Goal: Task Accomplishment & Management: Complete application form

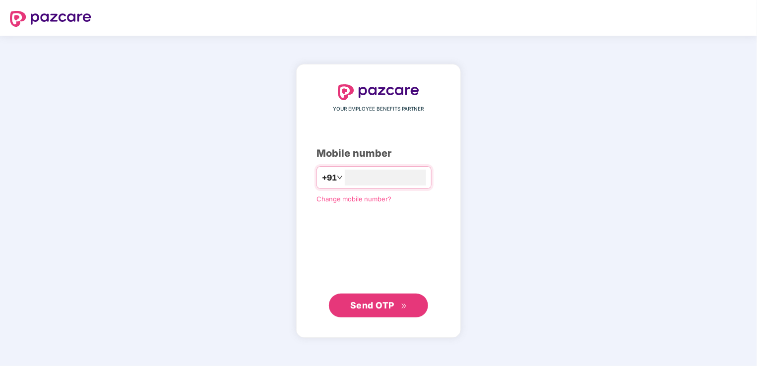
type input "**********"
click at [324, 202] on span "Change mobile number?" at bounding box center [354, 199] width 75 height 8
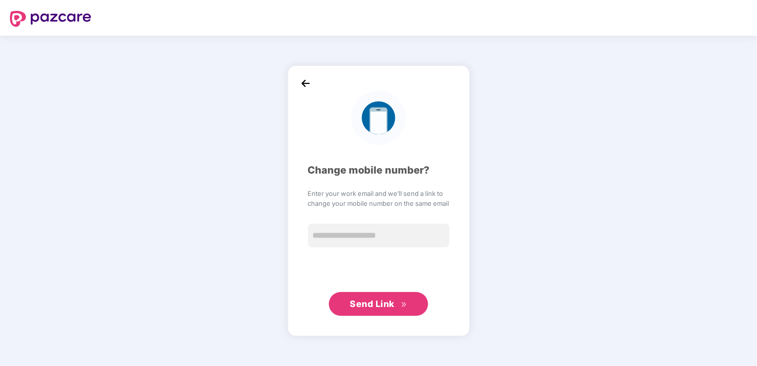
click at [305, 83] on img at bounding box center [305, 83] width 15 height 15
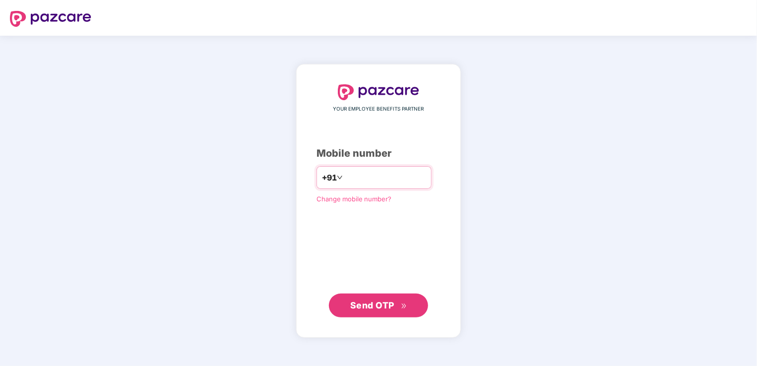
click at [349, 175] on input "number" at bounding box center [385, 178] width 81 height 16
type input "**********"
click at [317, 251] on div "**********" at bounding box center [379, 201] width 124 height 232
click at [387, 304] on span "Send OTP" at bounding box center [372, 305] width 44 height 10
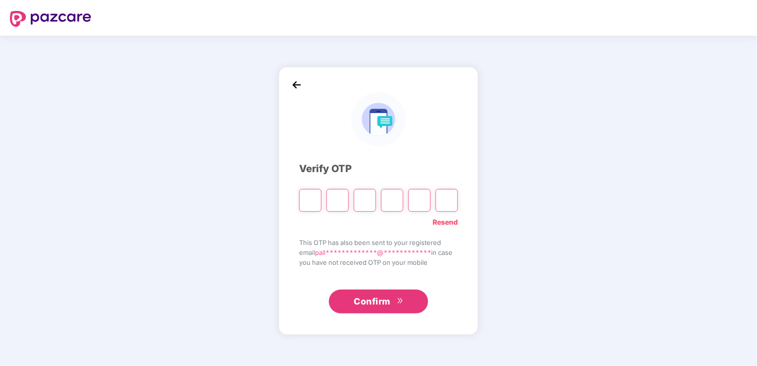
type input "*"
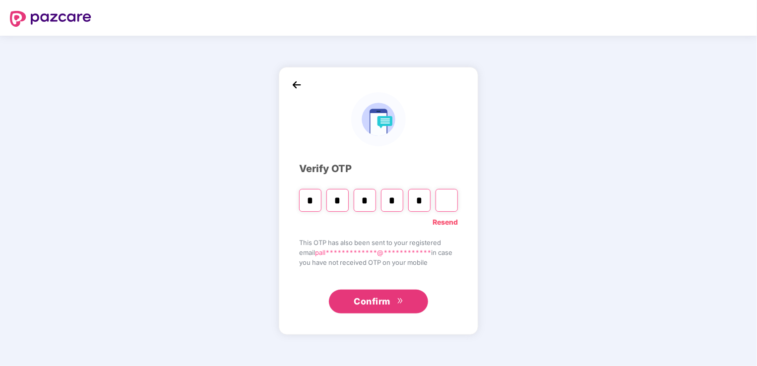
type input "*"
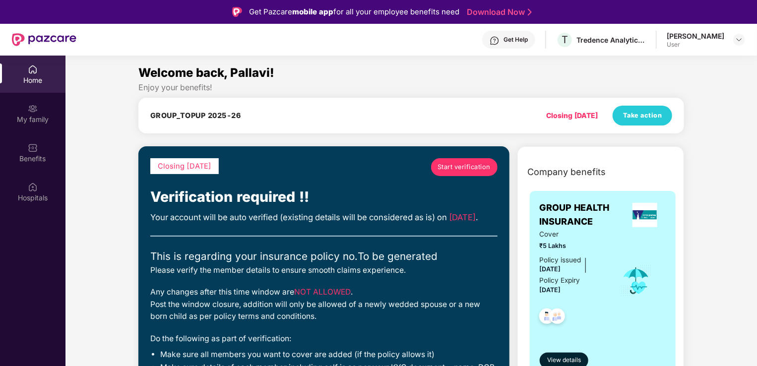
drag, startPoint x: 756, startPoint y: 98, endPoint x: 755, endPoint y: 105, distance: 7.0
drag, startPoint x: 756, startPoint y: 95, endPoint x: 755, endPoint y: 110, distance: 15.4
drag, startPoint x: 755, startPoint y: 96, endPoint x: 756, endPoint y: 122, distance: 26.3
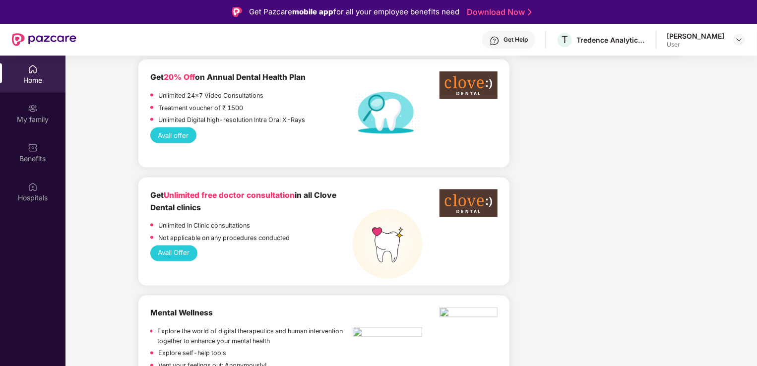
scroll to position [874, 0]
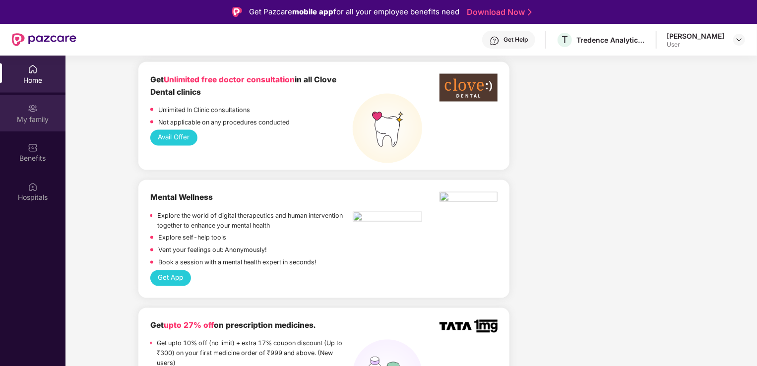
click at [25, 108] on div "My family" at bounding box center [33, 113] width 66 height 37
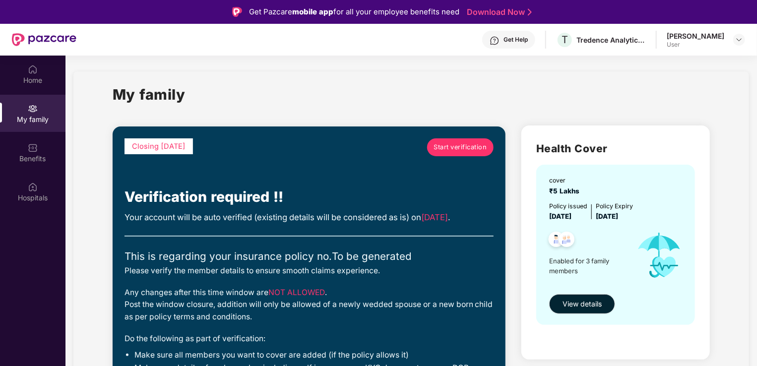
drag, startPoint x: 754, startPoint y: 61, endPoint x: 754, endPoint y: 85, distance: 23.8
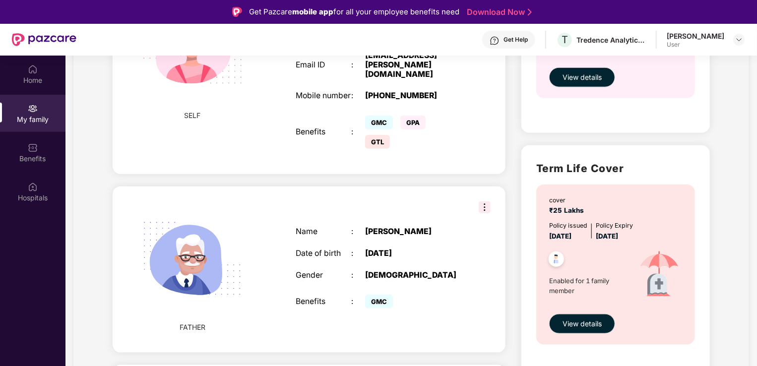
click at [754, 162] on section "My family Closing [DATE] Start verification Verification required !! Your accou…" at bounding box center [412, 77] width 692 height 990
drag, startPoint x: 754, startPoint y: 162, endPoint x: 754, endPoint y: 140, distance: 21.8
click at [754, 140] on section "My family Closing [DATE] Start verification Verification required !! Your accou…" at bounding box center [412, 77] width 692 height 990
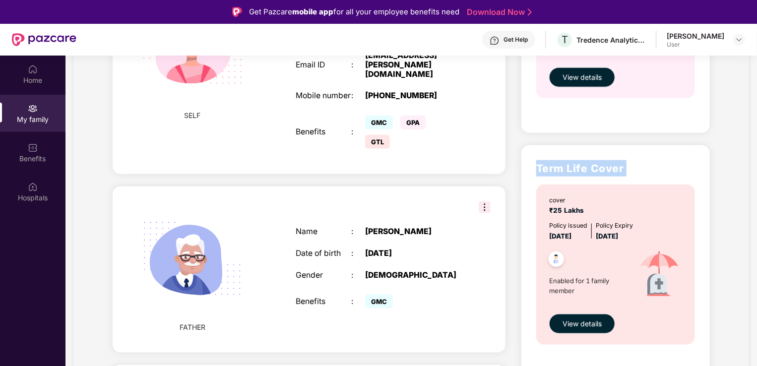
click at [754, 140] on section "My family Closing [DATE] Start verification Verification required !! Your accou…" at bounding box center [412, 77] width 692 height 990
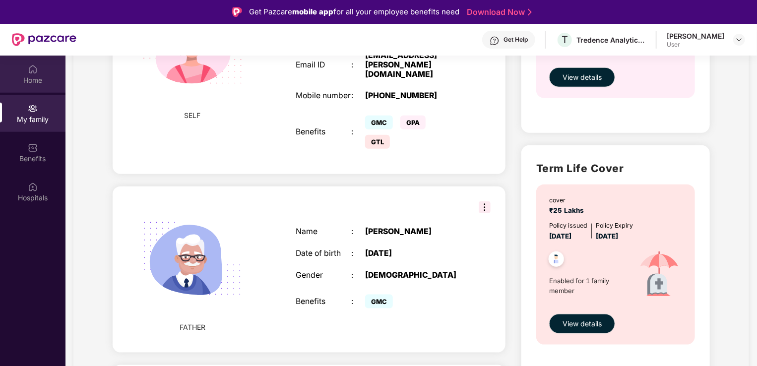
click at [28, 84] on div "Home" at bounding box center [33, 80] width 66 height 10
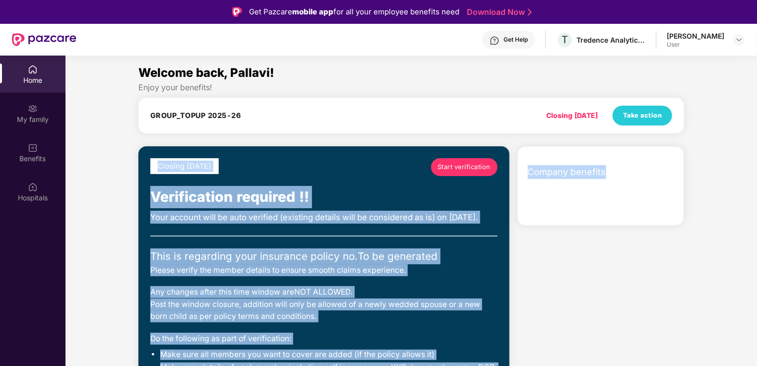
drag, startPoint x: 755, startPoint y: 140, endPoint x: 755, endPoint y: 146, distance: 6.0
click at [755, 146] on div "Welcome back, Pallavi! Enjoy your benefits! GROUP_TOPUP 2025-26 Closing [DATE] …" at bounding box center [412, 237] width 700 height 346
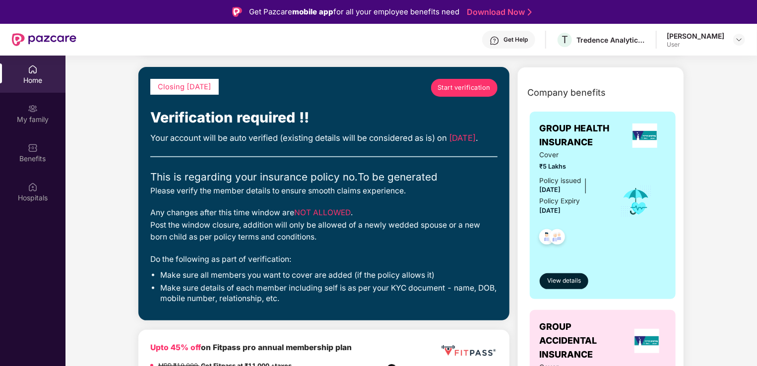
scroll to position [60, 0]
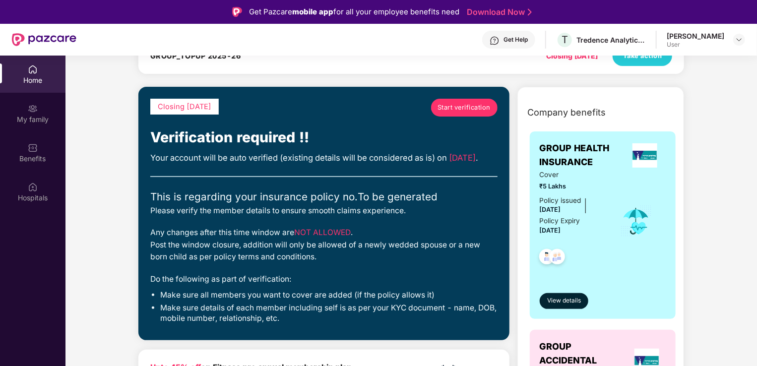
click at [458, 110] on span "Start verification" at bounding box center [464, 108] width 53 height 10
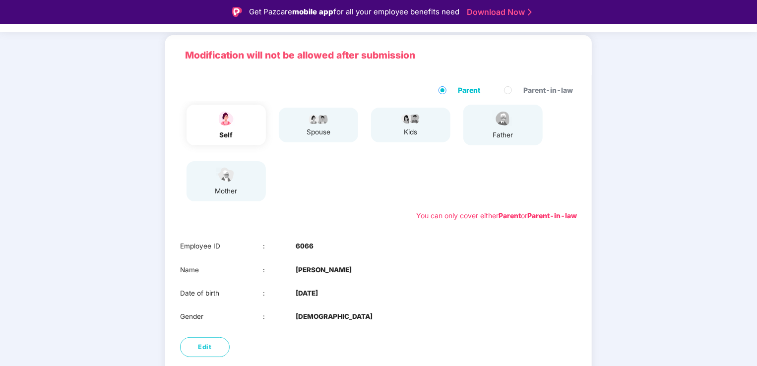
drag, startPoint x: 755, startPoint y: 85, endPoint x: 752, endPoint y: 128, distance: 43.3
click at [752, 128] on main "01 Verify members 02 Review members 03 Submit Modification will not be allowed …" at bounding box center [378, 218] width 757 height 449
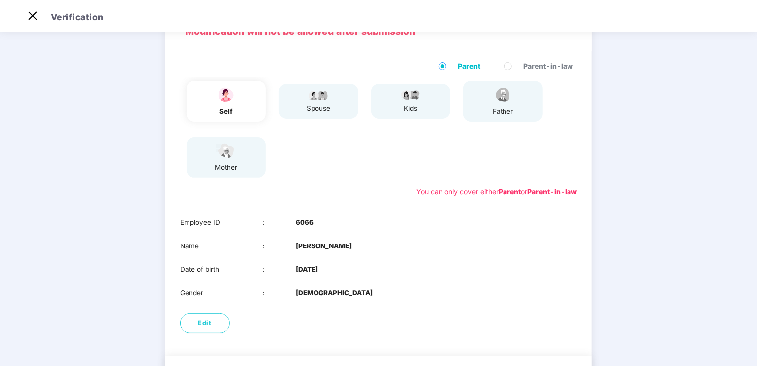
scroll to position [0, 0]
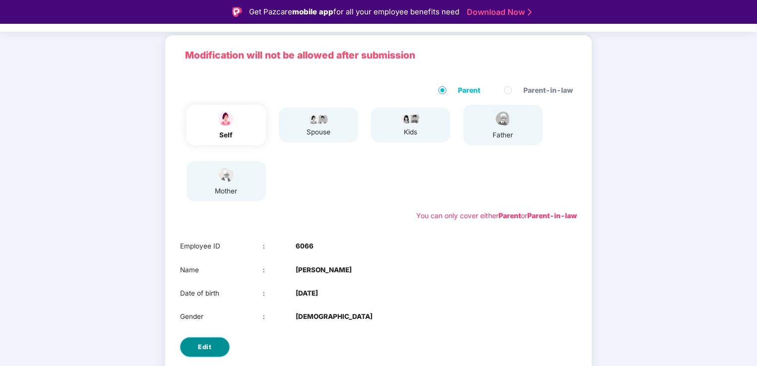
click at [201, 342] on span "Edit" at bounding box center [205, 347] width 13 height 10
select select "******"
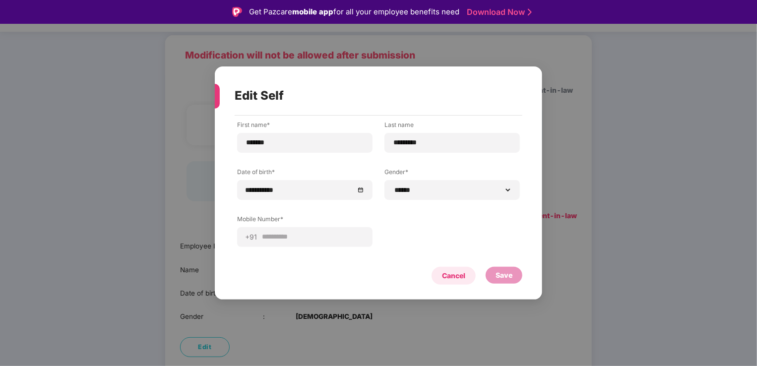
click at [451, 273] on div "Cancel" at bounding box center [453, 276] width 23 height 11
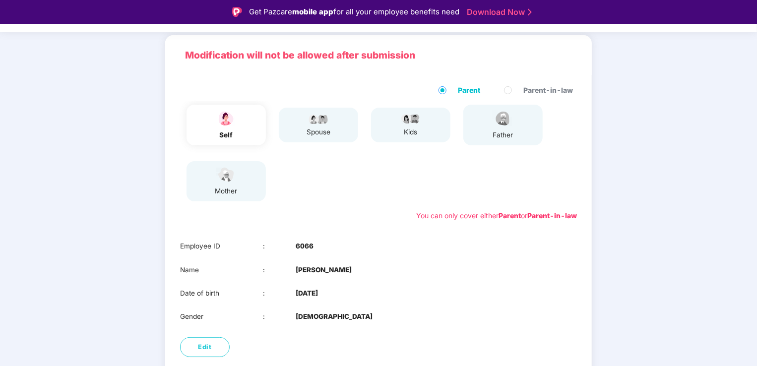
click at [486, 126] on div "father" at bounding box center [503, 125] width 79 height 41
drag, startPoint x: 486, startPoint y: 126, endPoint x: 506, endPoint y: 132, distance: 20.3
click at [506, 132] on div "father" at bounding box center [503, 135] width 25 height 10
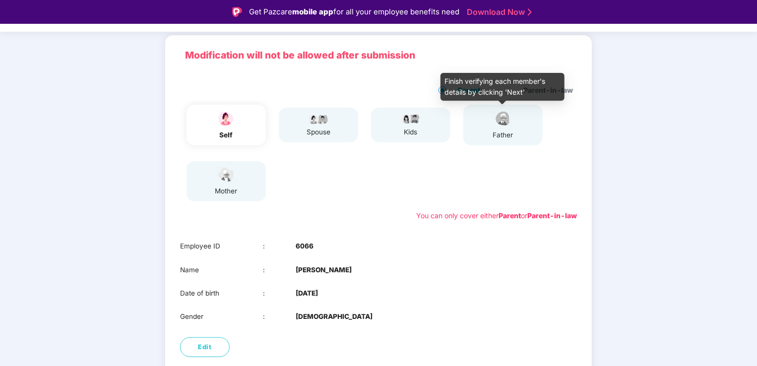
click at [514, 130] on div "father" at bounding box center [503, 125] width 25 height 31
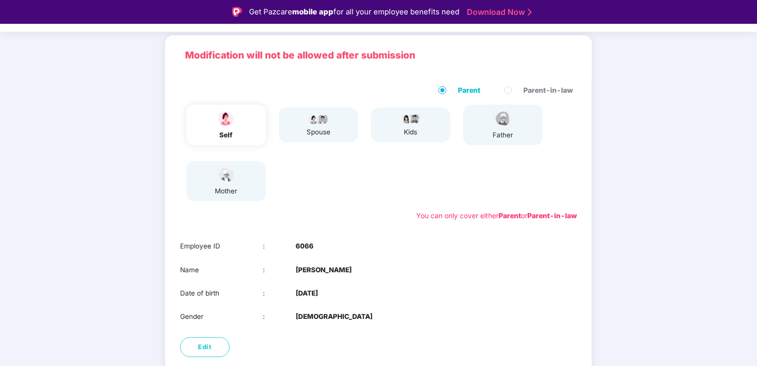
click at [428, 122] on div "kids" at bounding box center [410, 125] width 79 height 35
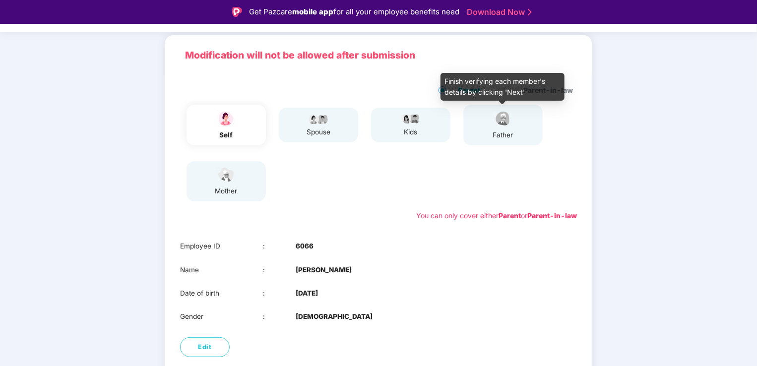
click at [491, 128] on div "father" at bounding box center [503, 125] width 25 height 31
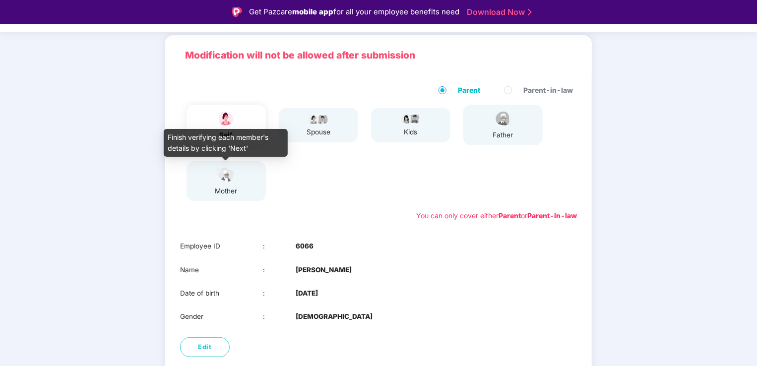
click at [229, 174] on img at bounding box center [226, 174] width 25 height 17
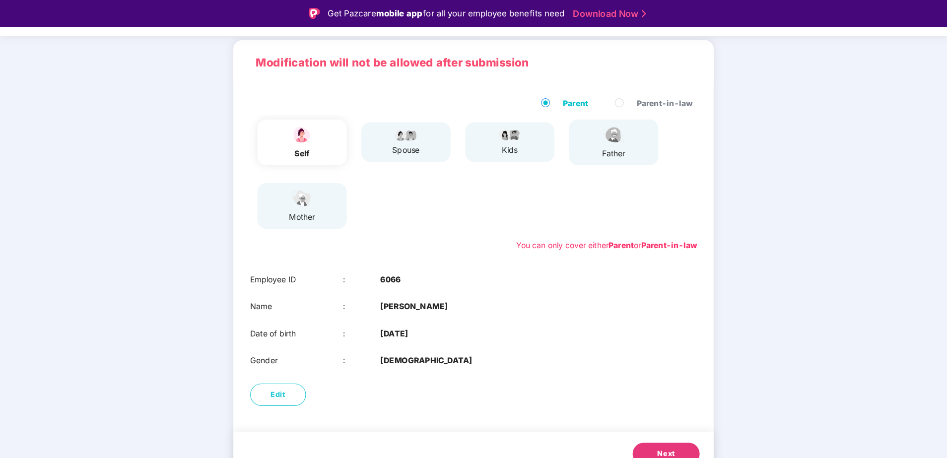
scroll to position [28, 0]
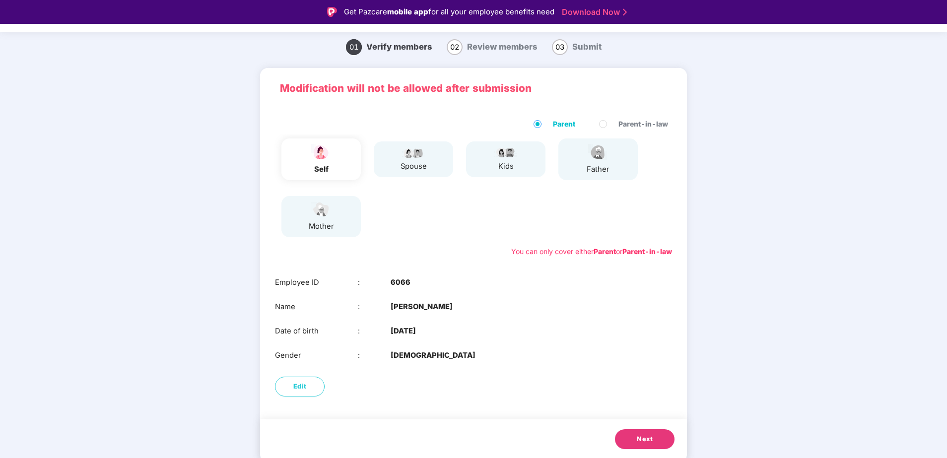
drag, startPoint x: 739, startPoint y: 0, endPoint x: 101, endPoint y: 339, distance: 721.7
click at [101, 339] on main "01 Verify members 02 Review members 03 Submit Modification will not be allowed …" at bounding box center [473, 253] width 947 height 457
click at [639, 366] on span "Next" at bounding box center [645, 439] width 16 height 10
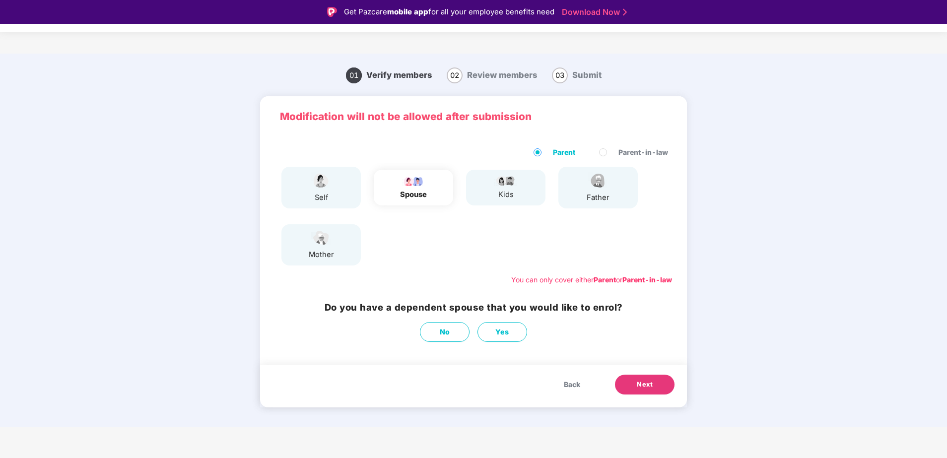
scroll to position [0, 0]
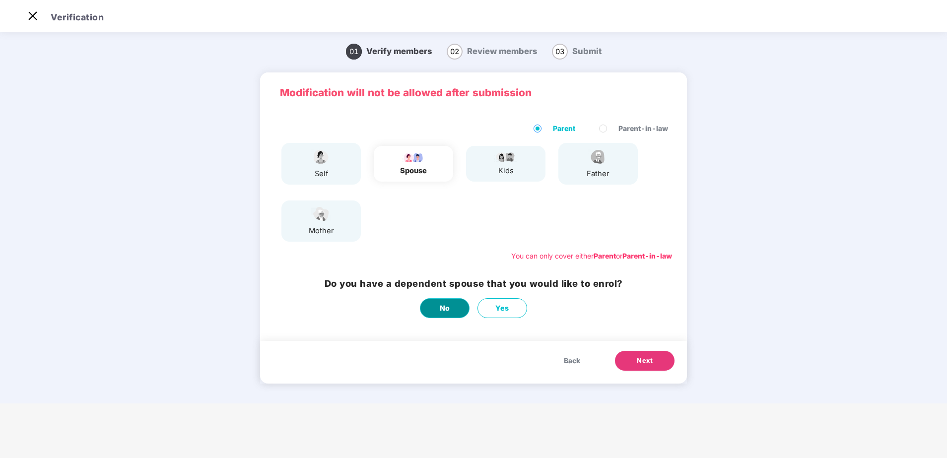
click at [444, 310] on span "No" at bounding box center [445, 308] width 10 height 11
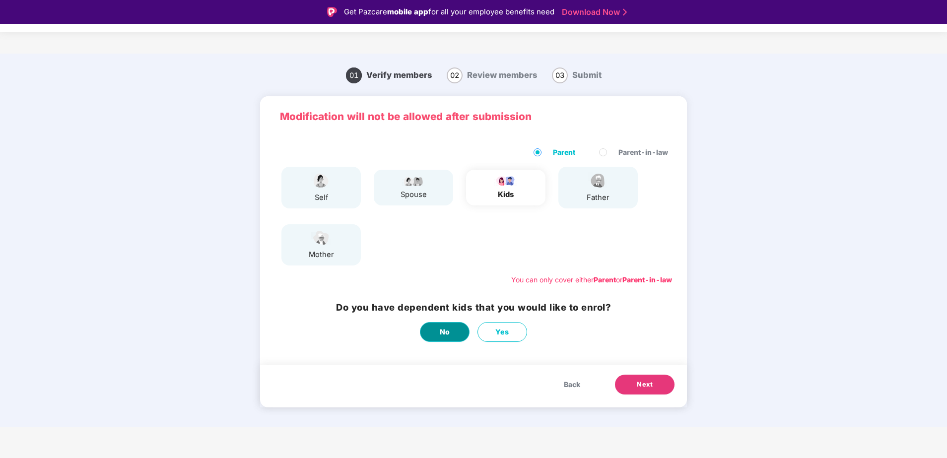
click at [452, 328] on button "No" at bounding box center [445, 332] width 50 height 20
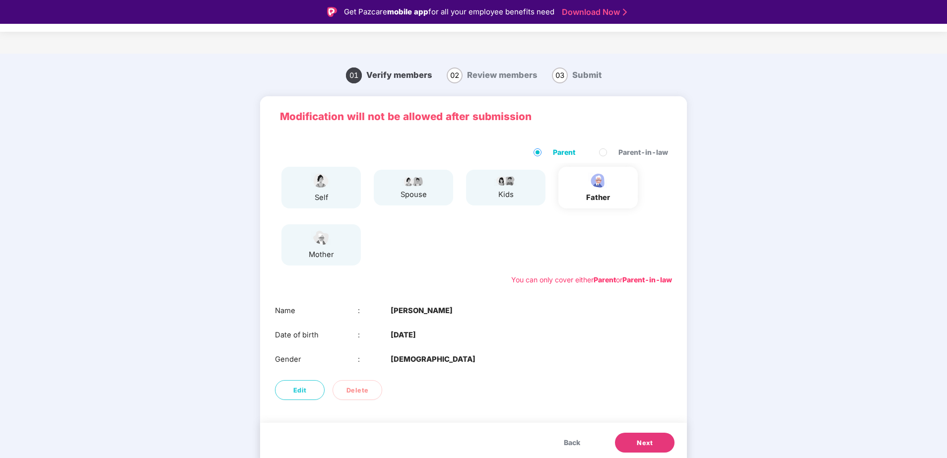
click at [662, 366] on button "Next" at bounding box center [645, 443] width 60 height 20
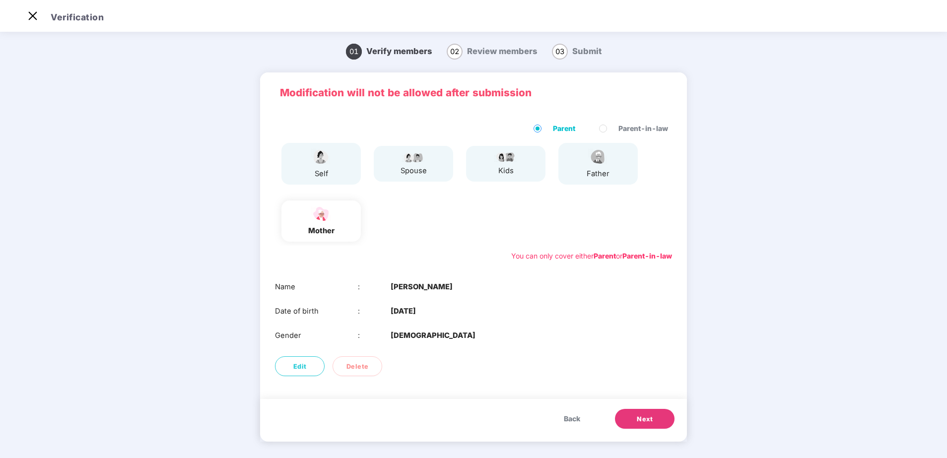
click at [570, 366] on span "Back" at bounding box center [572, 418] width 16 height 11
click at [637, 366] on span "Next" at bounding box center [645, 419] width 16 height 10
click at [659, 366] on button "Next" at bounding box center [645, 419] width 60 height 20
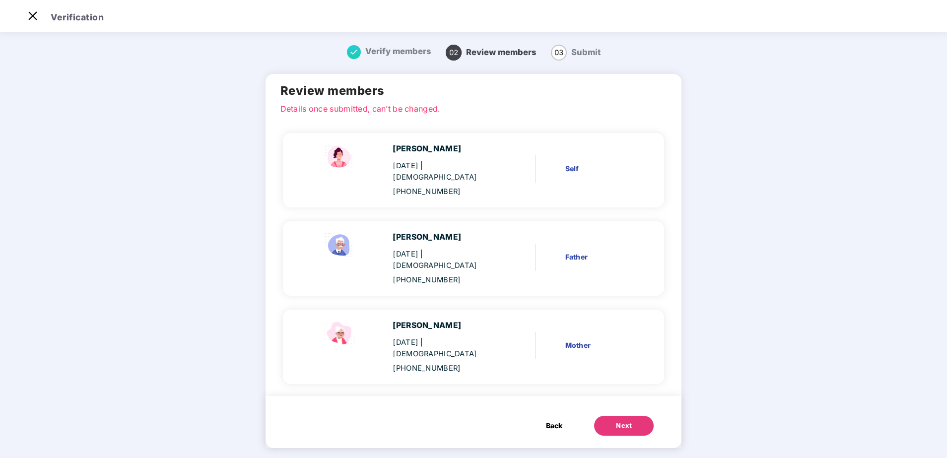
click at [623, 366] on div "Next" at bounding box center [624, 426] width 16 height 10
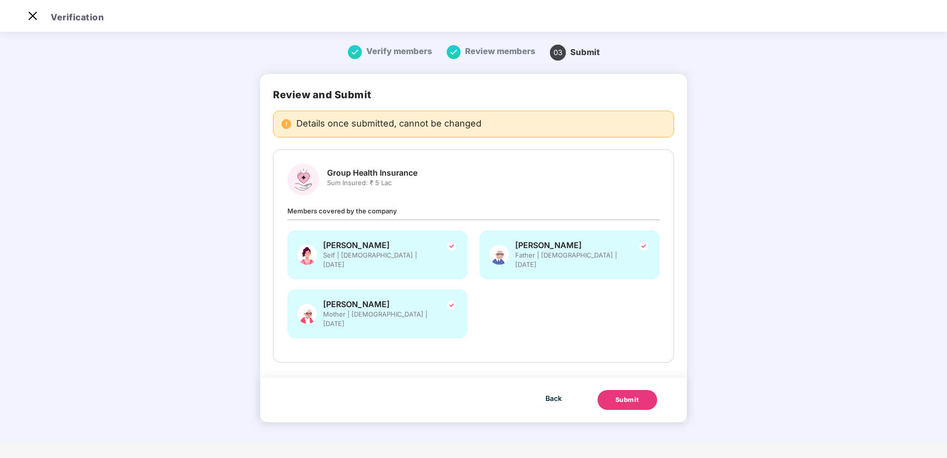
scroll to position [0, 0]
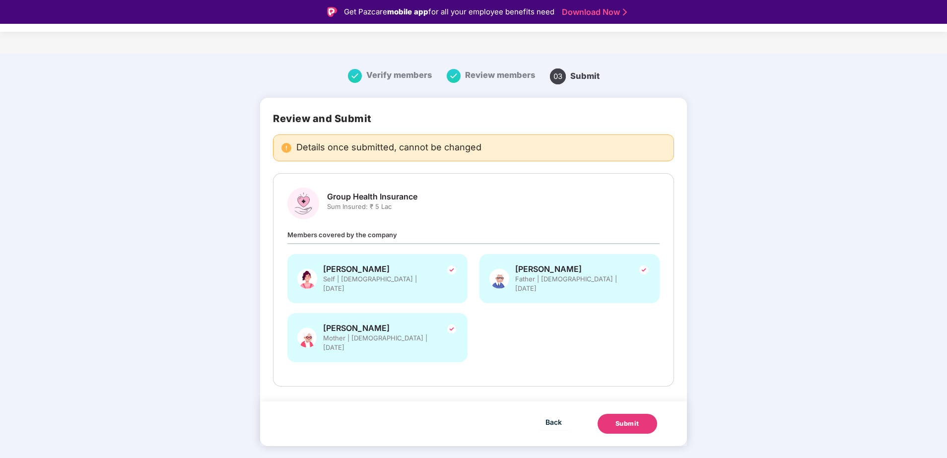
click at [640, 366] on button "Submit" at bounding box center [628, 424] width 60 height 20
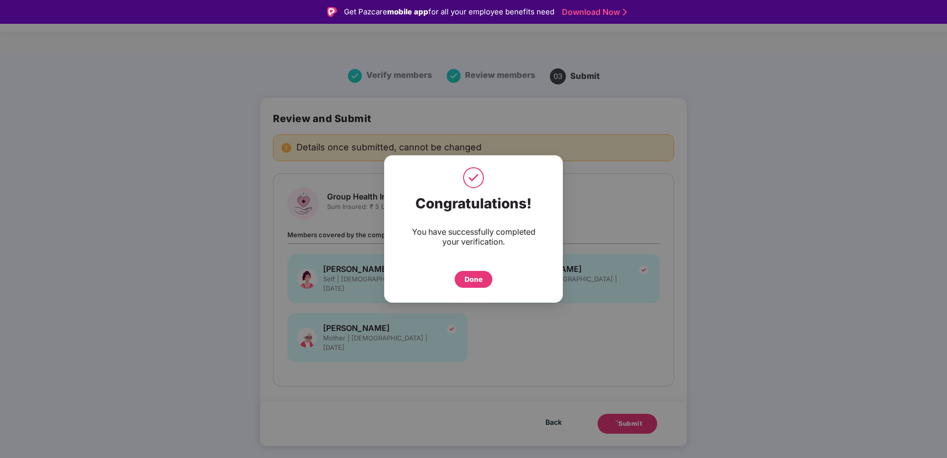
click at [474, 280] on div "Done" at bounding box center [474, 279] width 18 height 11
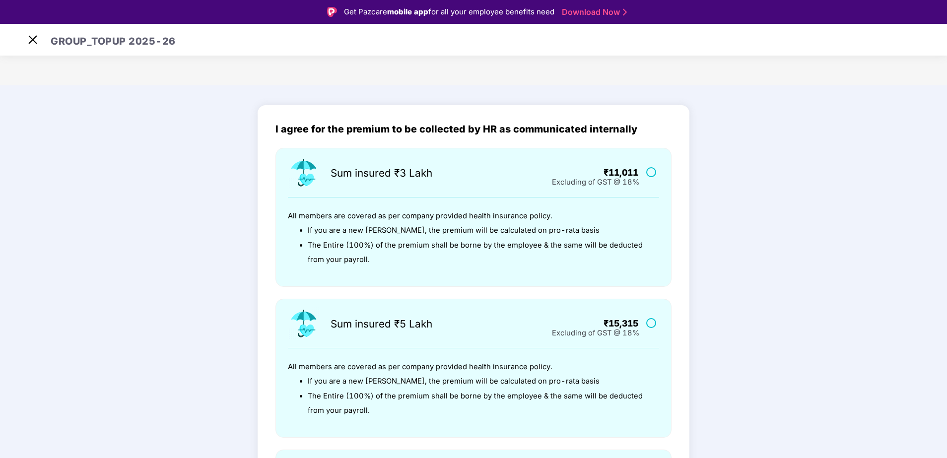
scroll to position [24, 0]
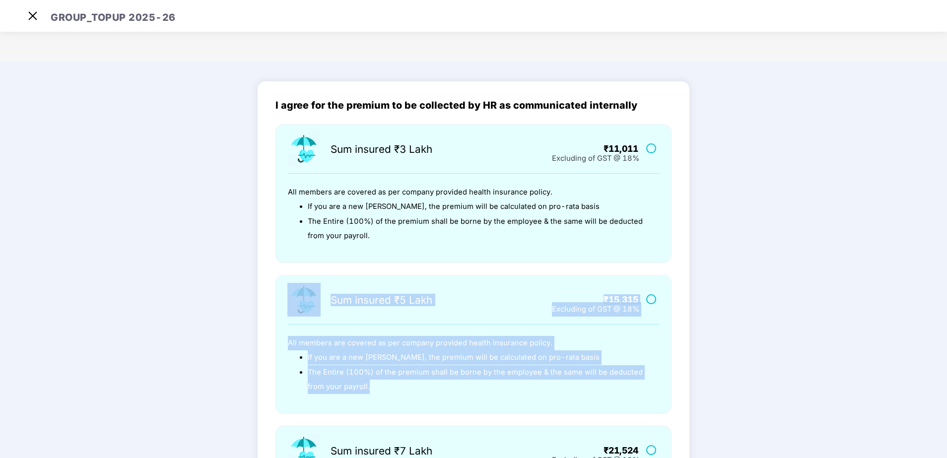
drag, startPoint x: 943, startPoint y: 264, endPoint x: 945, endPoint y: 394, distance: 130.6
click at [757, 366] on main "I agree for the premium to be collected by HR as communicated internally Sum in…" at bounding box center [473, 394] width 947 height 664
drag, startPoint x: 945, startPoint y: 394, endPoint x: 842, endPoint y: 306, distance: 135.2
click at [757, 306] on main "I agree for the premium to be collected by HR as communicated internally Sum in…" at bounding box center [473, 394] width 947 height 664
click at [757, 324] on main "I agree for the premium to be collected by HR as communicated internally Sum in…" at bounding box center [473, 394] width 947 height 664
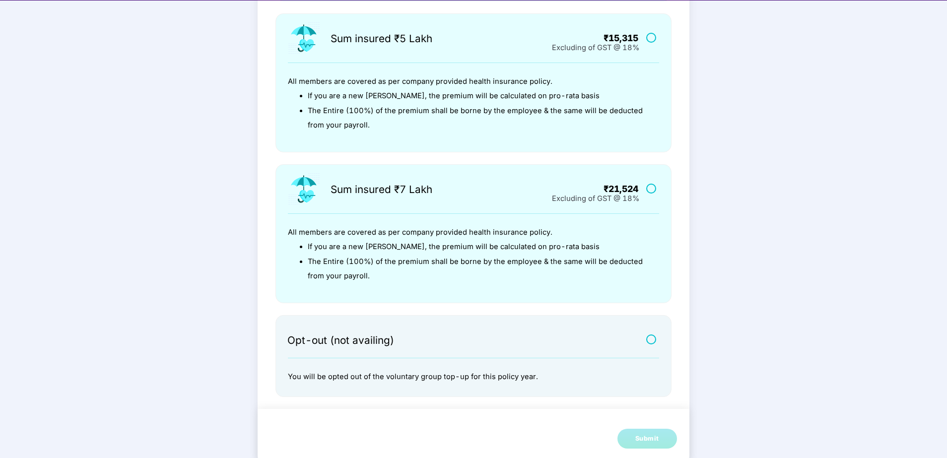
scroll to position [267, 0]
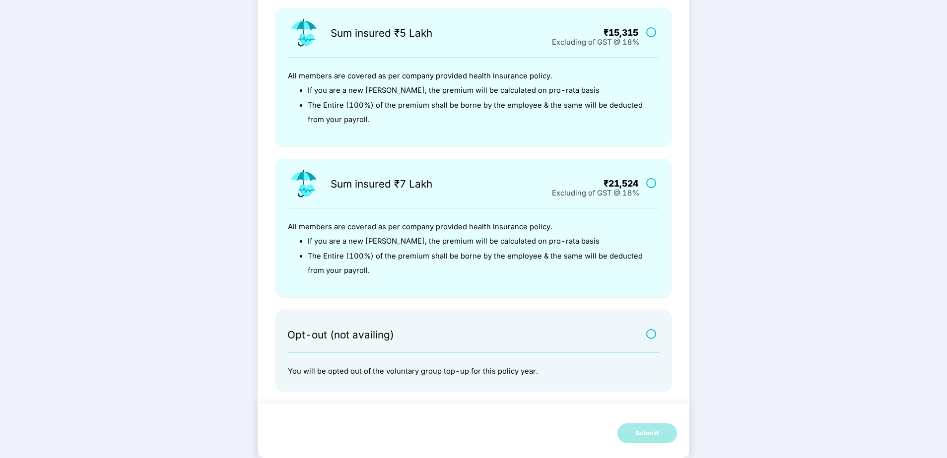
click at [649, 337] on label at bounding box center [652, 334] width 12 height 8
click at [671, 366] on button "Submit" at bounding box center [647, 433] width 60 height 20
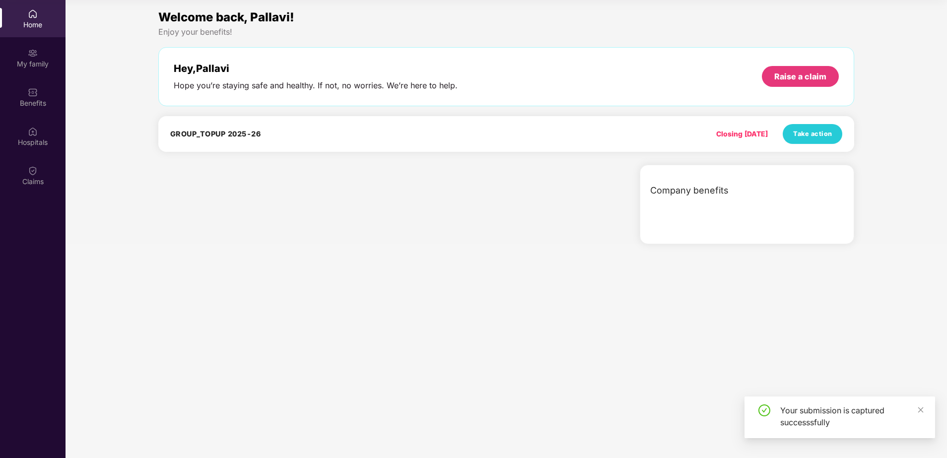
scroll to position [0, 0]
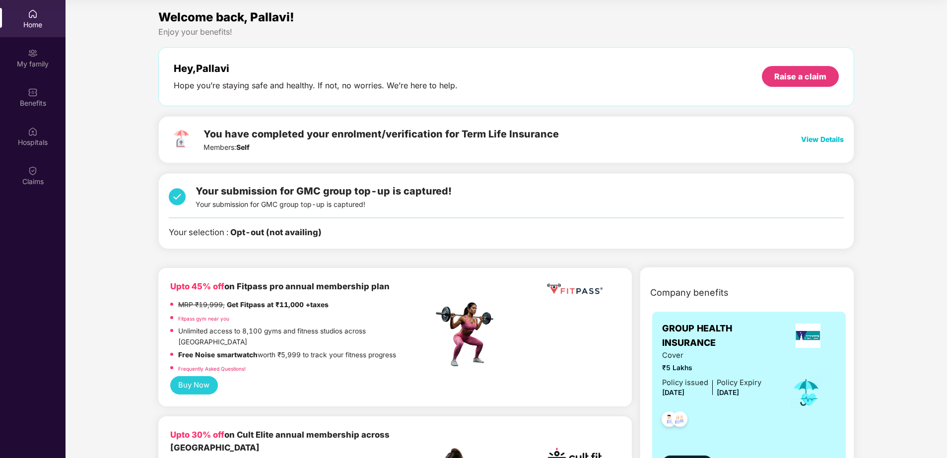
click at [757, 140] on span "View Details" at bounding box center [822, 139] width 43 height 8
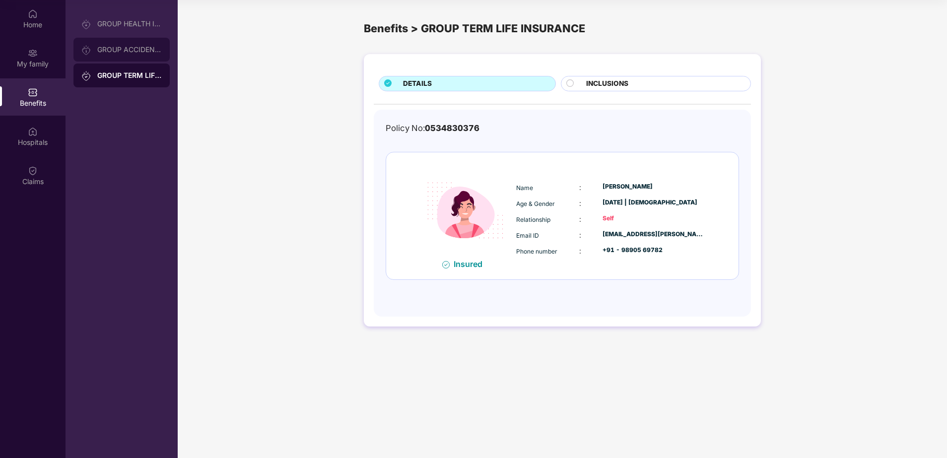
click at [141, 49] on div "GROUP ACCIDENTAL INSURANCE" at bounding box center [129, 50] width 65 height 8
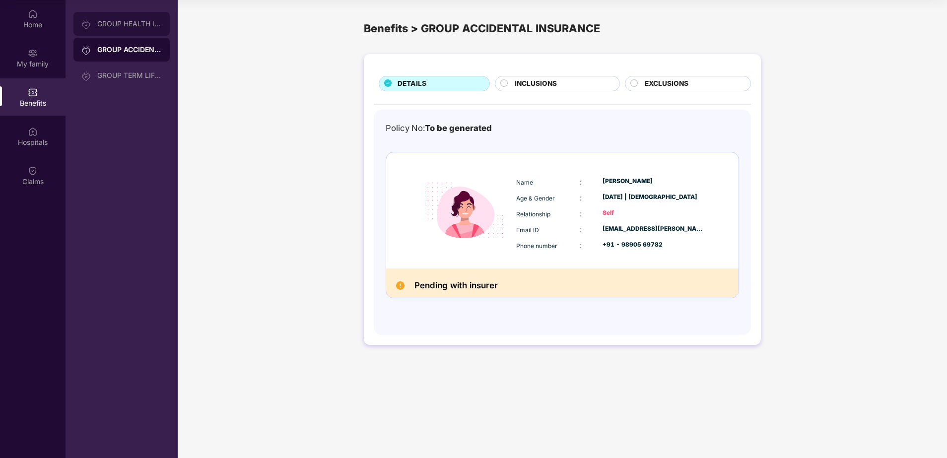
click at [139, 17] on div "GROUP HEALTH INSURANCE" at bounding box center [121, 24] width 96 height 24
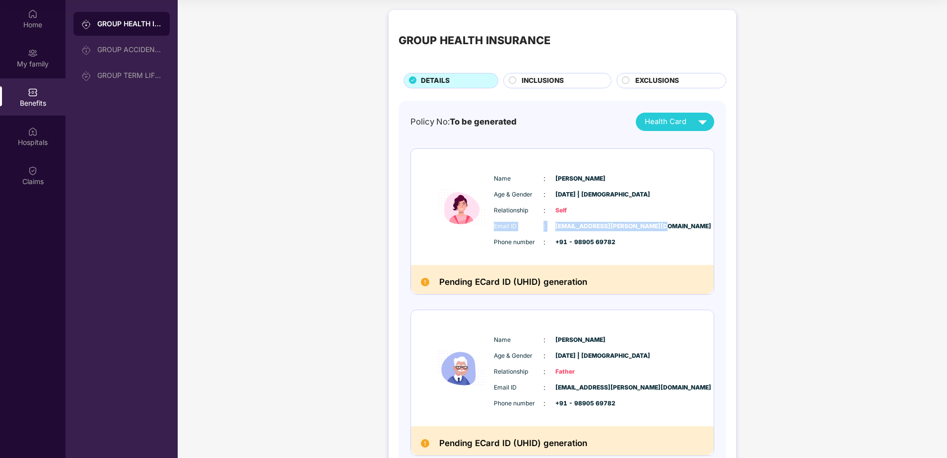
drag, startPoint x: 945, startPoint y: 205, endPoint x: 830, endPoint y: 222, distance: 116.4
click at [757, 222] on div "GROUP HEALTH INSURANCE DETAILS INCLUSIONS EXCLUSIONS Policy No: To be generated…" at bounding box center [562, 342] width 769 height 674
click at [757, 292] on div "GROUP HEALTH INSURANCE DETAILS INCLUSIONS EXCLUSIONS Policy No: To be generated…" at bounding box center [562, 342] width 769 height 674
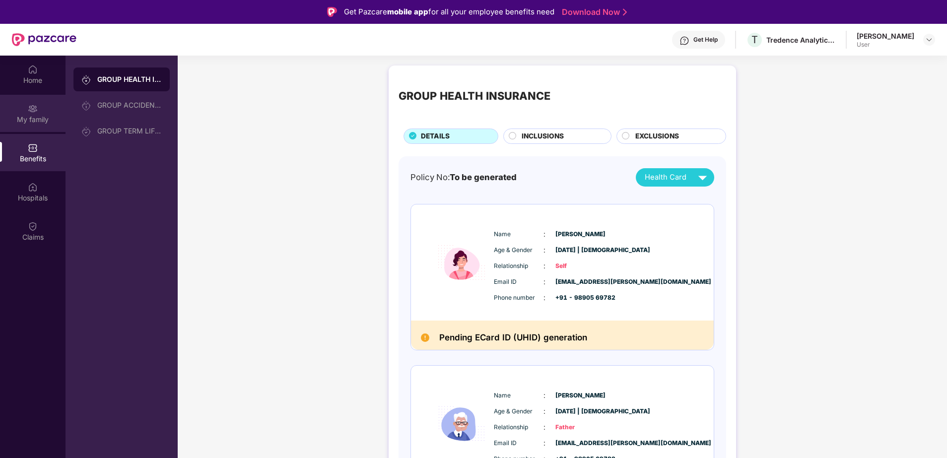
click at [41, 114] on div "My family" at bounding box center [33, 113] width 66 height 37
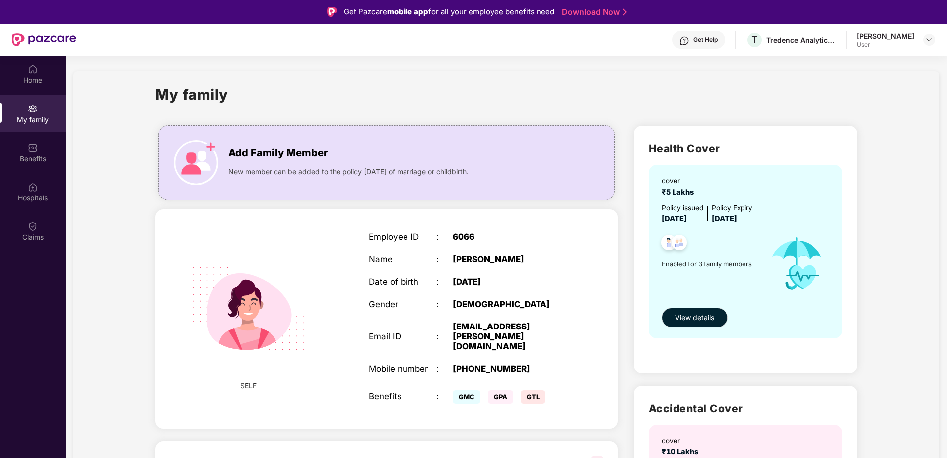
scroll to position [56, 0]
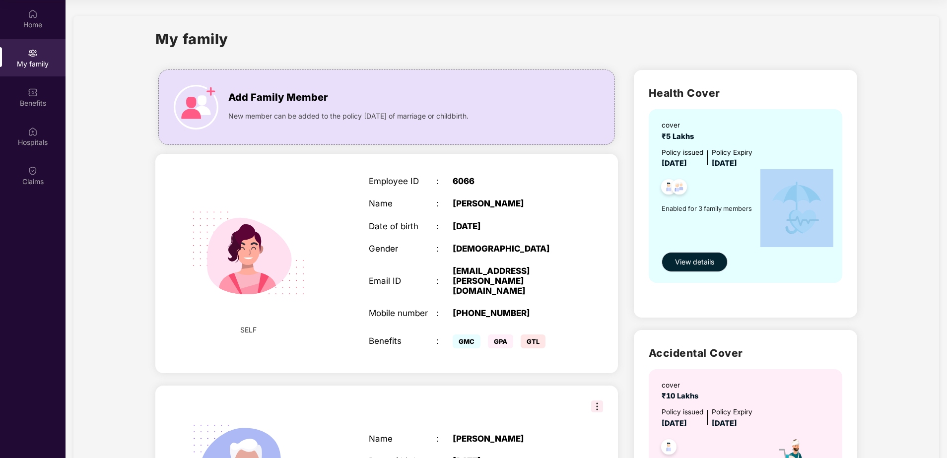
drag, startPoint x: 946, startPoint y: 240, endPoint x: 950, endPoint y: 281, distance: 41.9
click at [757, 281] on html "Get Pazcare mobile app for all your employee benefits need Download Now Get Hel…" at bounding box center [473, 173] width 947 height 458
click at [757, 288] on section "My family Add Family Member New member can be added to the policy [DATE] of mar…" at bounding box center [507, 439] width 882 height 878
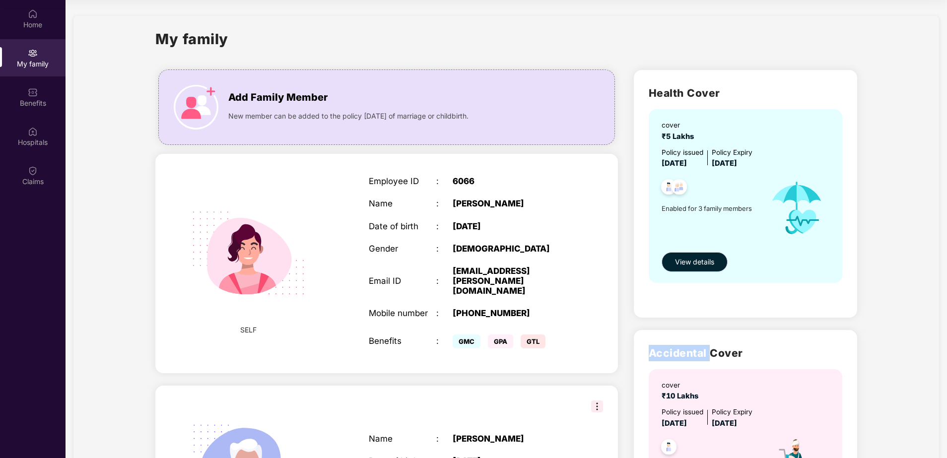
click at [757, 288] on section "My family Add Family Member New member can be added to the policy [DATE] of mar…" at bounding box center [507, 439] width 882 height 878
drag, startPoint x: 943, startPoint y: 288, endPoint x: 897, endPoint y: 263, distance: 51.5
click at [757, 263] on div "My family Add Family Member New member can be added to the policy [DATE] of mar…" at bounding box center [506, 439] width 866 height 846
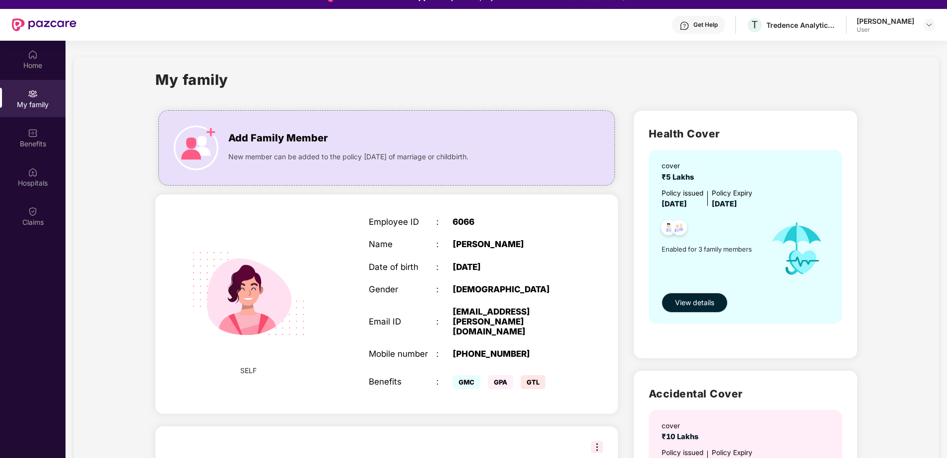
scroll to position [0, 0]
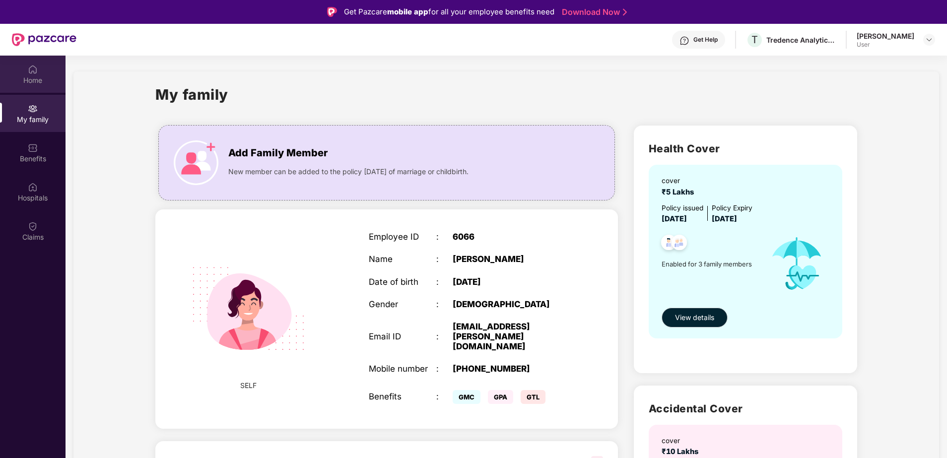
click at [42, 74] on div "Home" at bounding box center [33, 74] width 66 height 37
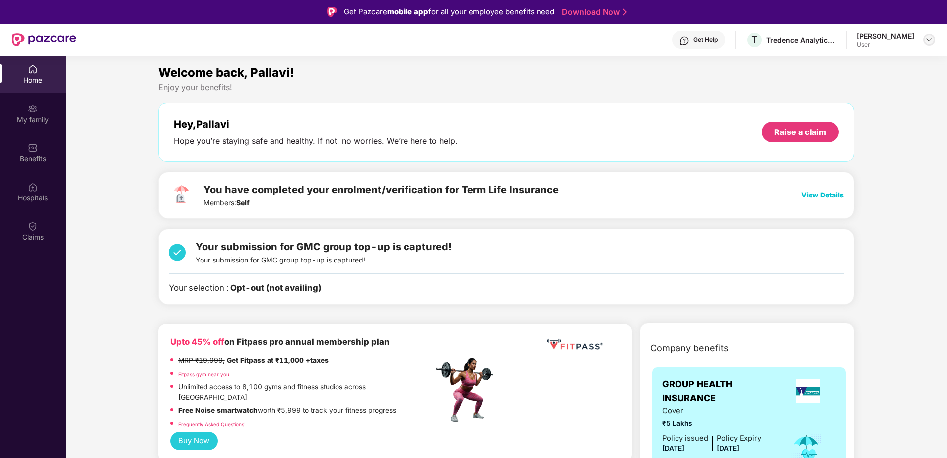
scroll to position [2, 0]
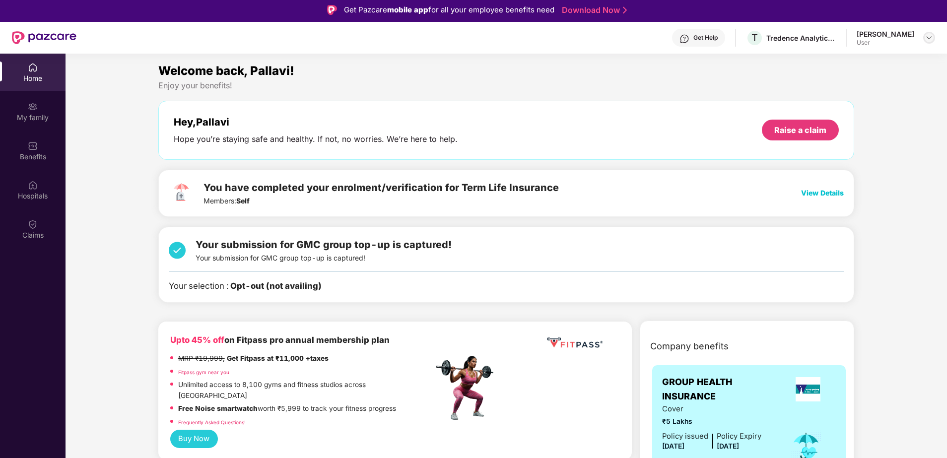
click at [757, 39] on div at bounding box center [929, 38] width 12 height 12
click at [757, 68] on div "Logout" at bounding box center [882, 61] width 129 height 19
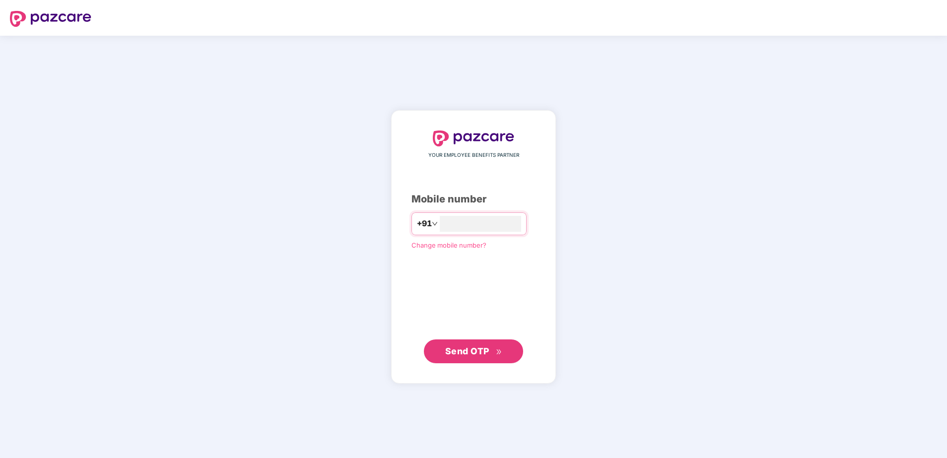
scroll to position [0, 0]
